Goal: Information Seeking & Learning: Learn about a topic

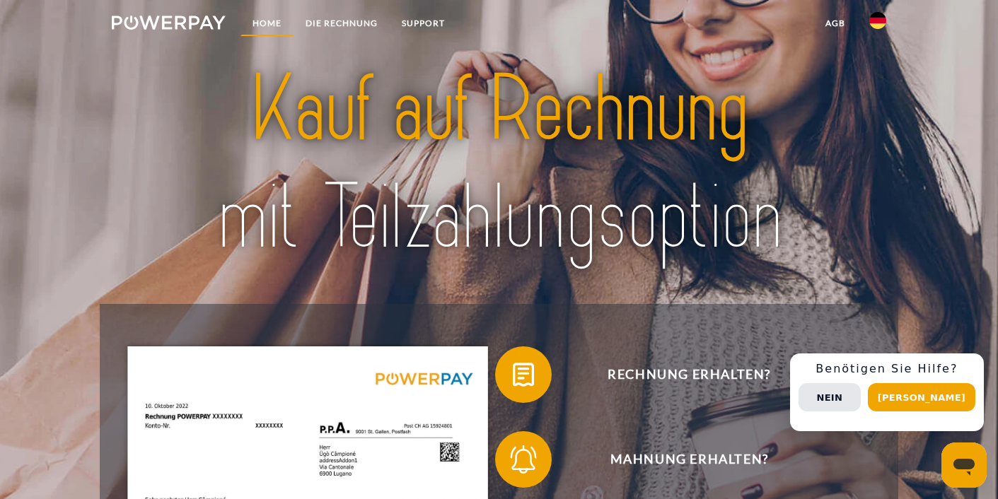
click at [269, 18] on link "Home" at bounding box center [267, 23] width 53 height 25
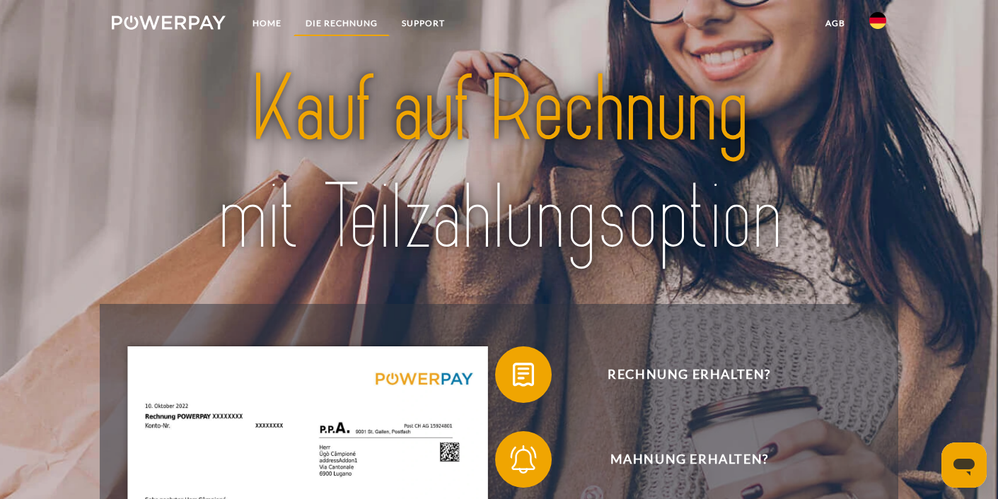
click at [351, 28] on link "DIE RECHNUNG" at bounding box center [342, 23] width 96 height 25
click at [180, 16] on img at bounding box center [169, 23] width 114 height 14
click at [328, 24] on link "DIE RECHNUNG" at bounding box center [342, 23] width 96 height 25
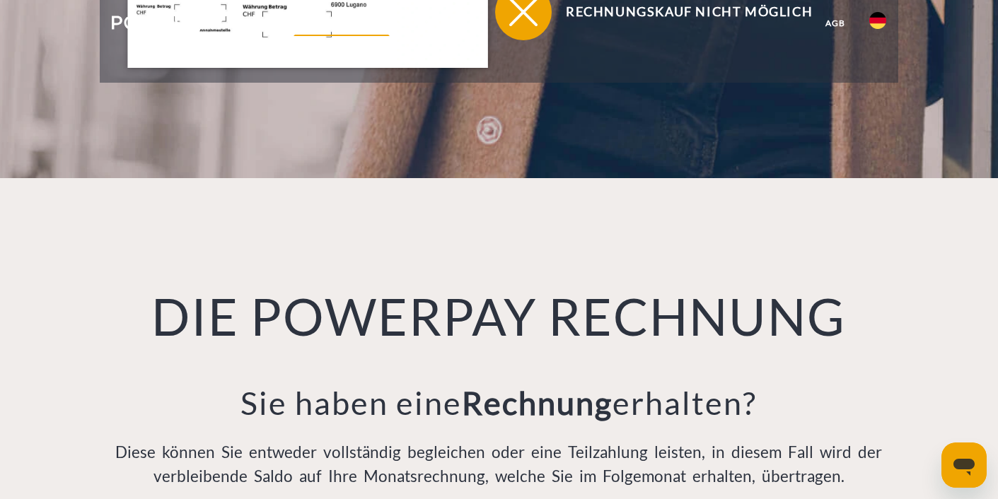
scroll to position [968, 0]
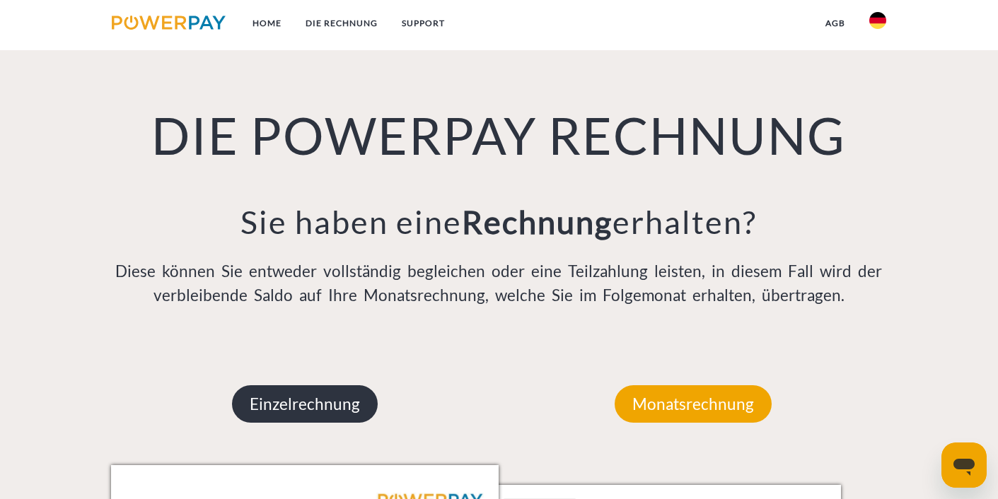
click at [325, 405] on p "Einzelrechnung" at bounding box center [305, 405] width 146 height 38
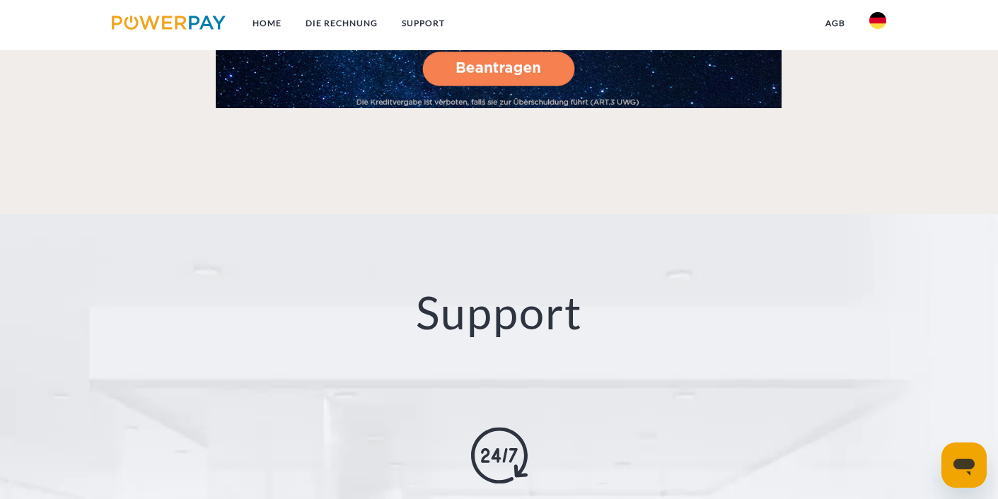
scroll to position [0, 0]
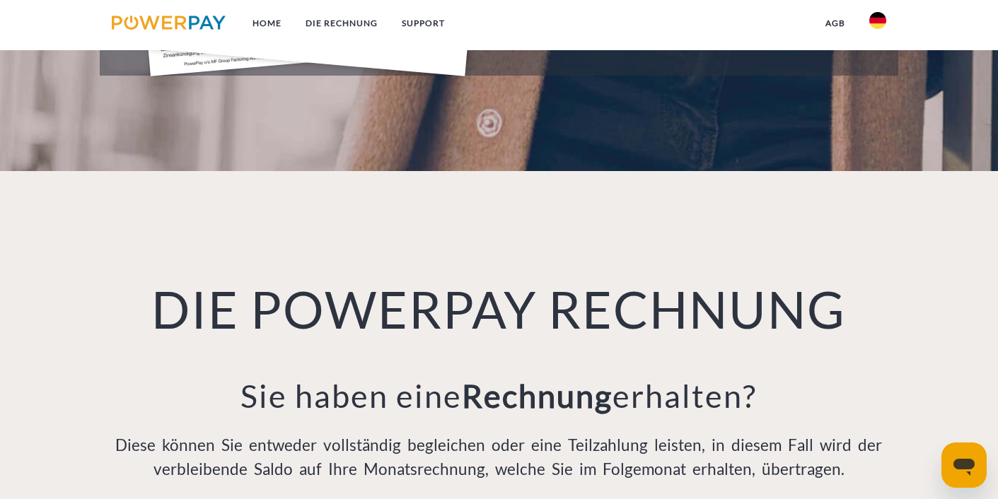
scroll to position [968, 0]
